Goal: Transaction & Acquisition: Purchase product/service

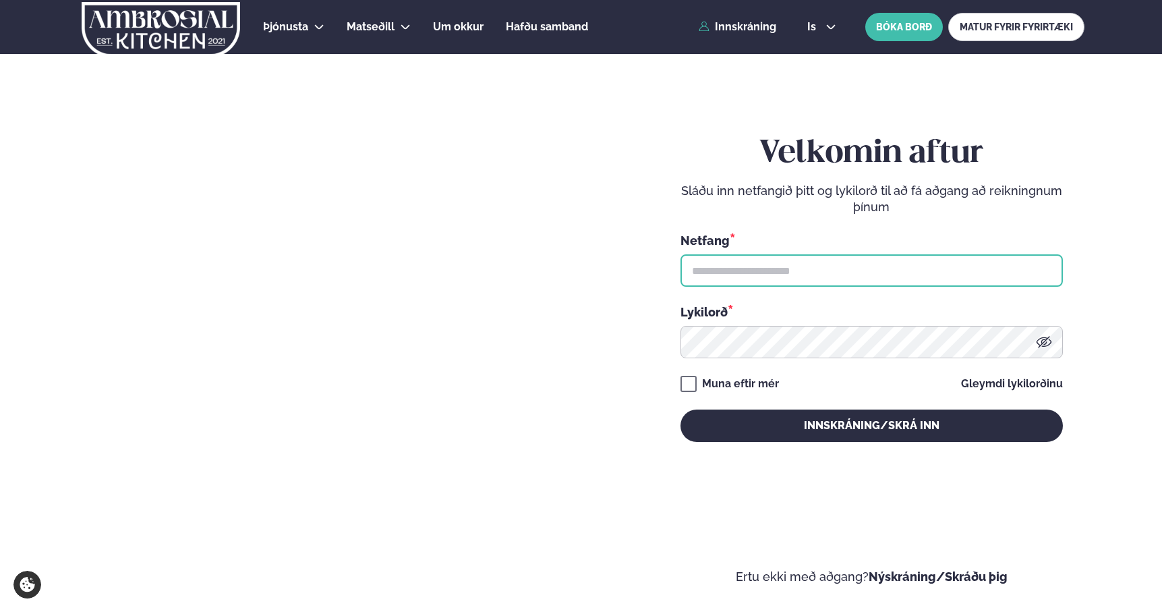
click at [764, 276] on input "text" at bounding box center [872, 270] width 382 height 32
type input "**********"
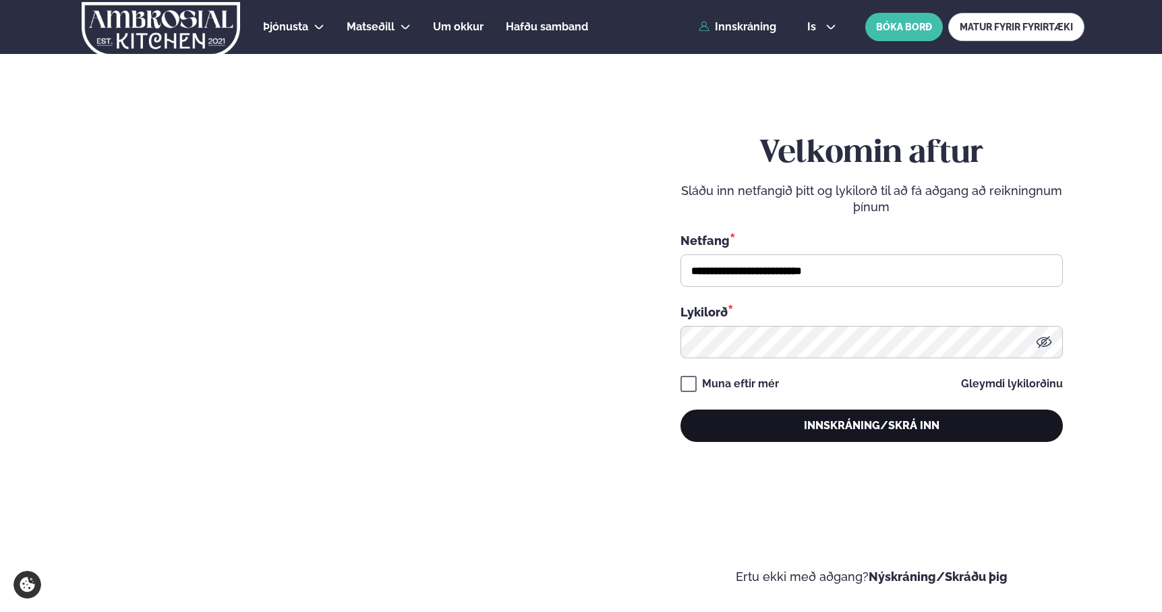
click at [838, 430] on button "Innskráning/Skrá inn" at bounding box center [872, 425] width 382 height 32
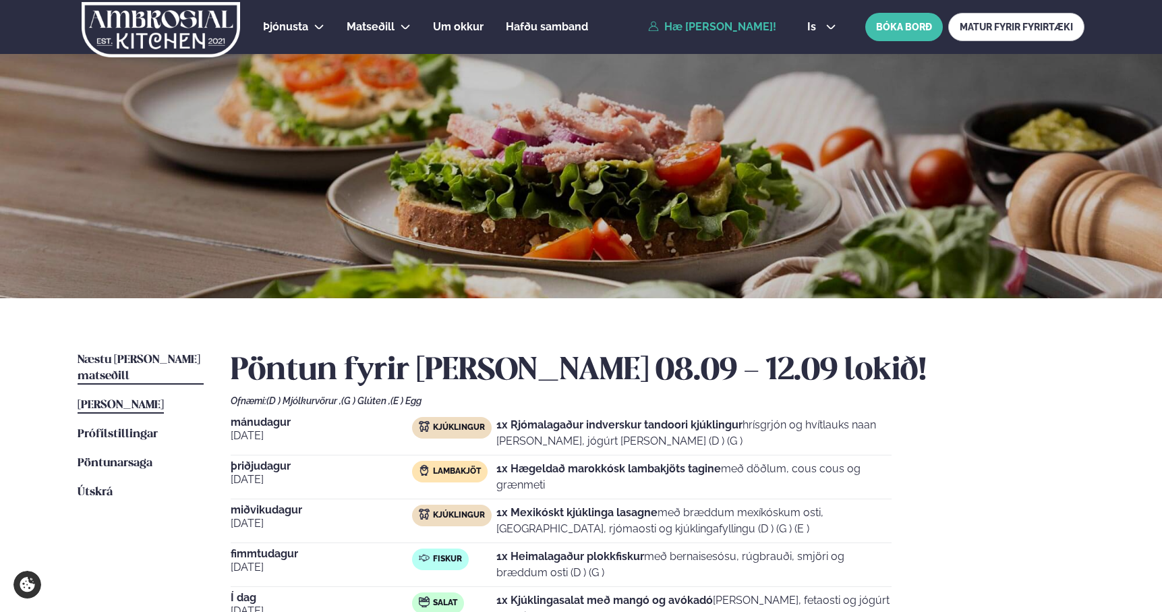
click at [180, 359] on span "Næstu [PERSON_NAME] matseðill" at bounding box center [139, 368] width 123 height 28
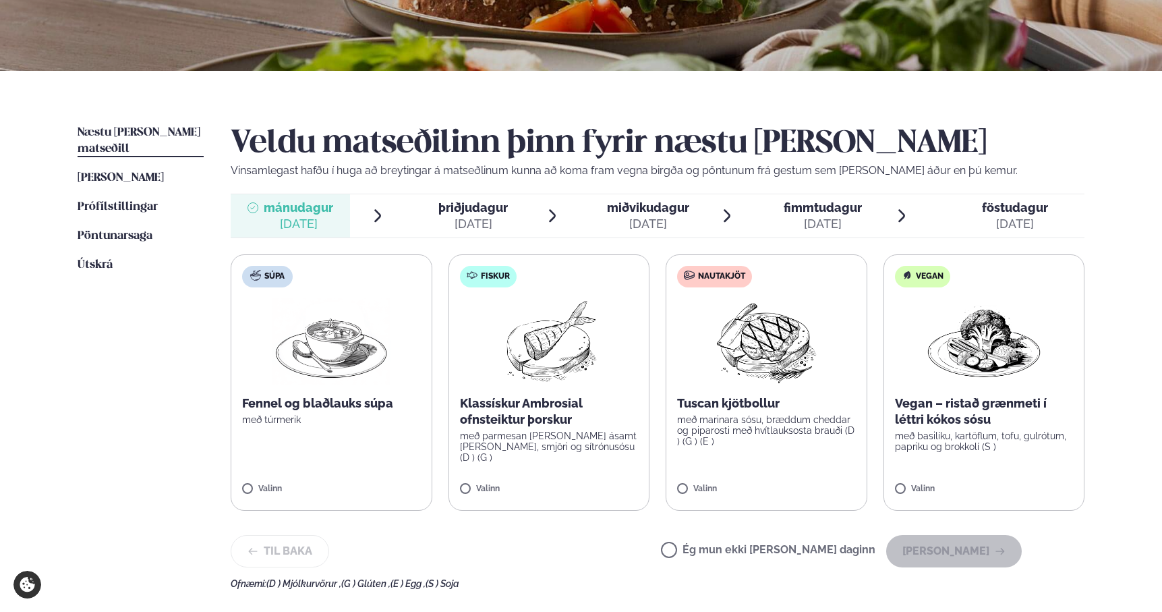
scroll to position [226, 0]
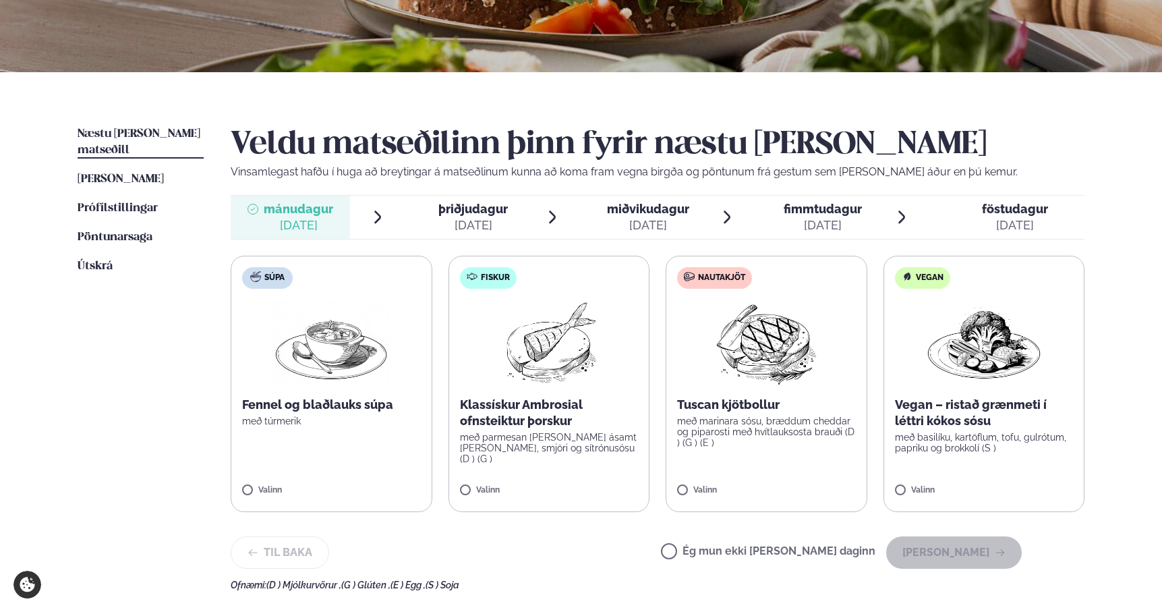
click at [602, 389] on label "Fiskur Klassískur Ambrosial ofnsteiktur þorskur með parmesan [PERSON_NAME] ásam…" at bounding box center [550, 384] width 202 height 256
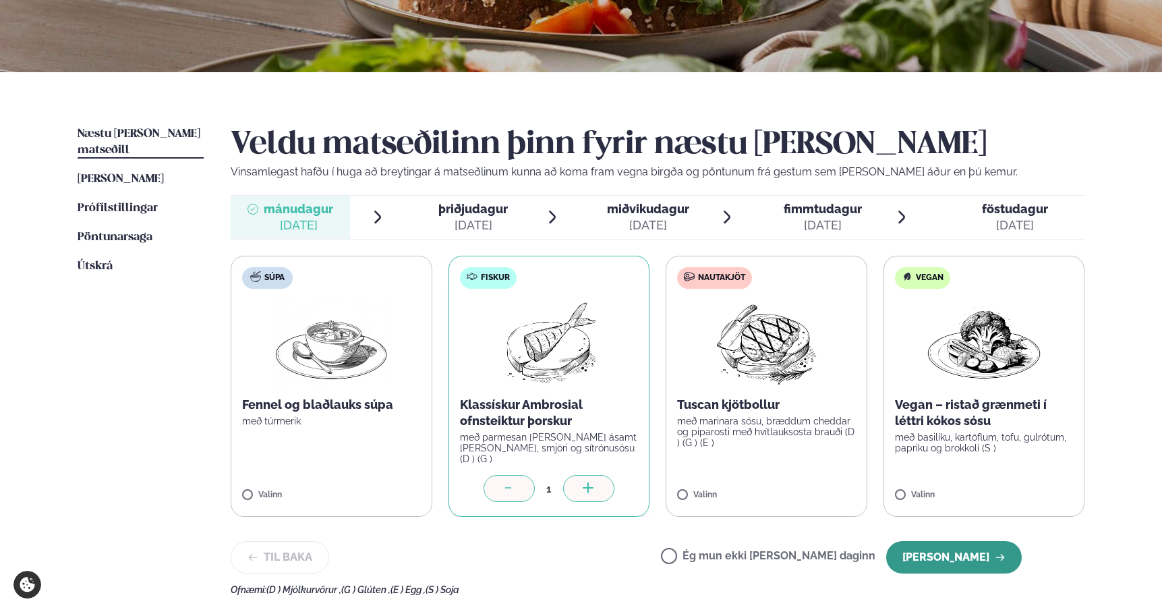
click at [967, 557] on button "[PERSON_NAME]" at bounding box center [954, 557] width 136 height 32
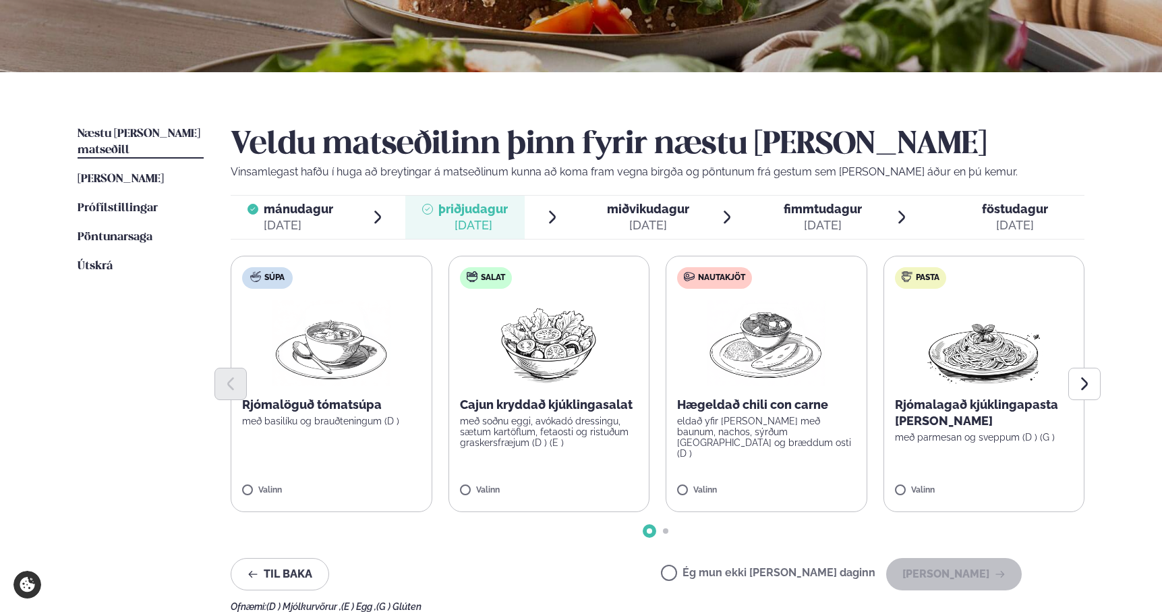
click at [782, 480] on label "Nautakjöt Hægeldað chili con carne eldað yfir [PERSON_NAME] með baunum, nachos,…" at bounding box center [767, 384] width 202 height 256
click at [977, 575] on button "[PERSON_NAME]" at bounding box center [954, 574] width 136 height 32
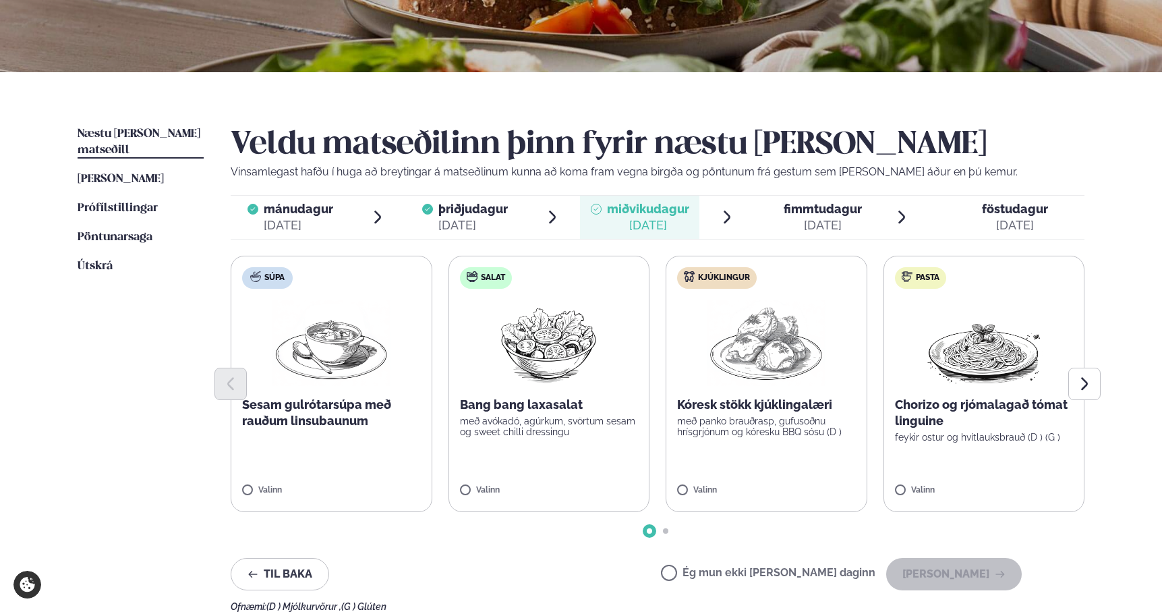
click at [833, 487] on div "Valinn" at bounding box center [766, 491] width 179 height 11
click at [979, 577] on button "[PERSON_NAME]" at bounding box center [954, 574] width 136 height 32
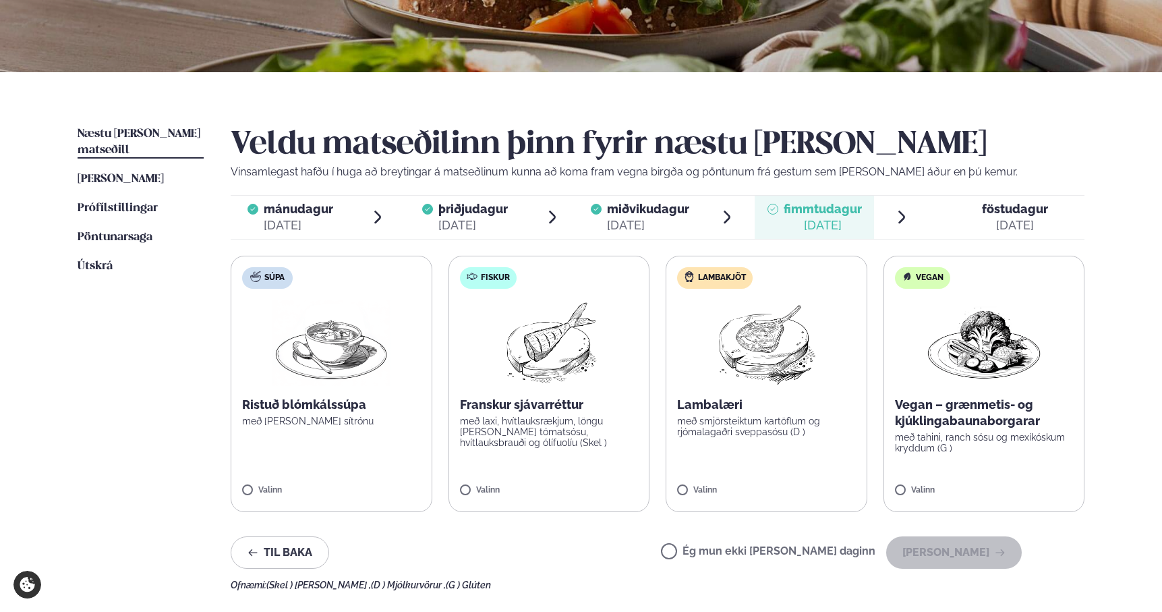
click at [861, 488] on label "Lambakjöt Lambalæri með smjörsteiktum kartöflum og rjómalagaðri sveppasósu (D )…" at bounding box center [767, 384] width 202 height 256
click at [973, 543] on button "[PERSON_NAME]" at bounding box center [954, 552] width 136 height 32
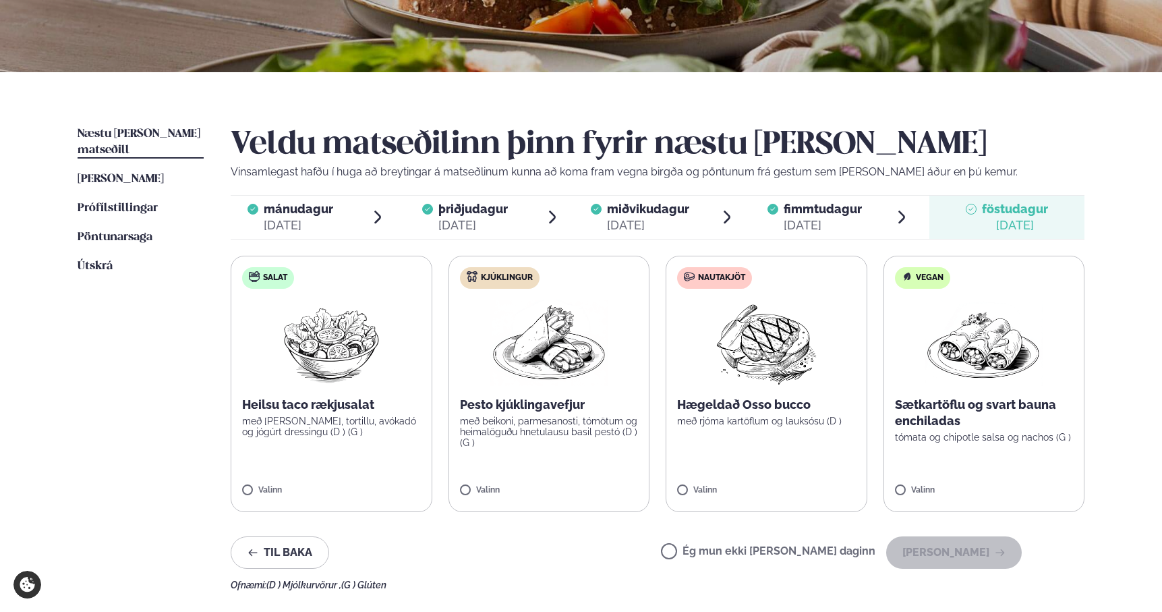
click at [836, 477] on label "Nautakjöt Hægeldað Osso bucco með rjóma kartöflum og lauksósu (D ) Valinn" at bounding box center [767, 384] width 202 height 256
click at [934, 545] on button "[PERSON_NAME]" at bounding box center [954, 552] width 136 height 32
